Goal: Task Accomplishment & Management: Manage account settings

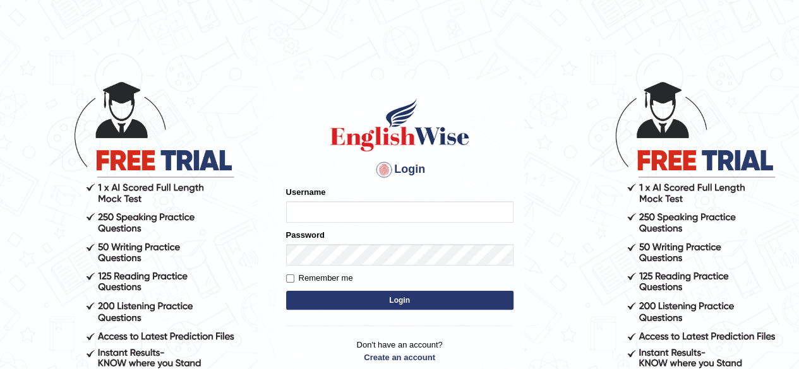
type input "Aanchayan"
